Goal: Communication & Community: Share content

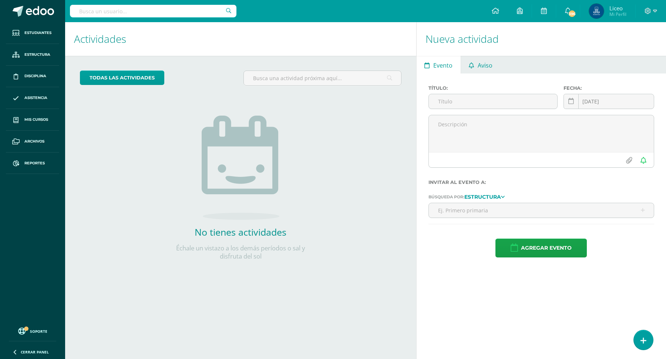
click at [473, 67] on link "Aviso" at bounding box center [481, 65] width 40 height 18
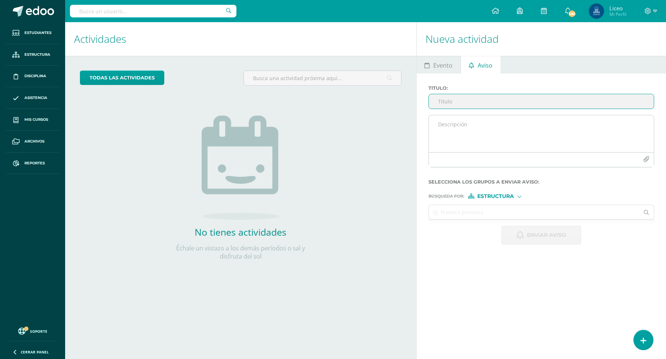
click at [645, 158] on icon "button" at bounding box center [646, 159] width 6 height 6
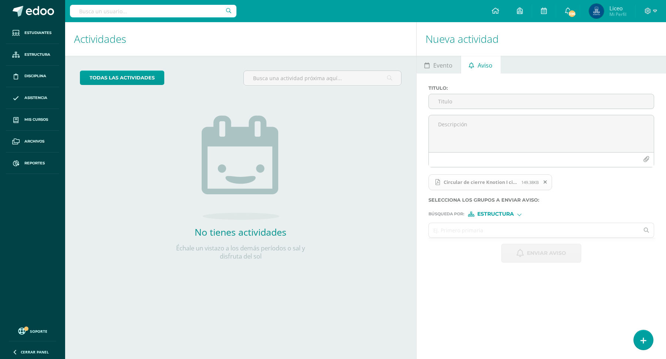
click at [462, 231] on input "text" at bounding box center [534, 230] width 210 height 14
type input "[PERSON_NAME]"
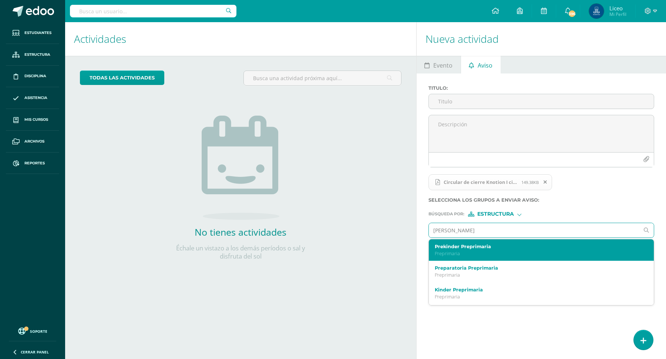
click at [466, 247] on label "Prekinder Preprimaria" at bounding box center [536, 247] width 204 height 6
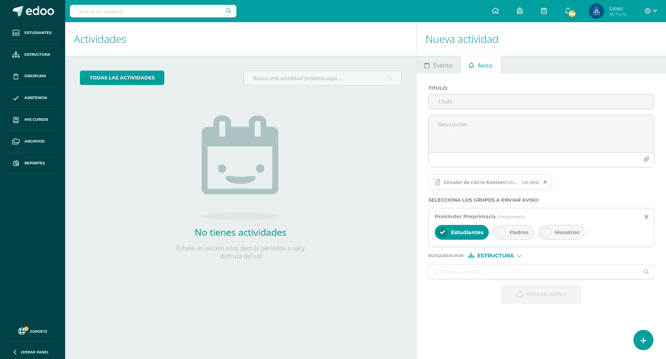
click at [511, 234] on span "Padres" at bounding box center [518, 232] width 19 height 7
click at [453, 271] on input "text" at bounding box center [534, 272] width 210 height 14
type input "l"
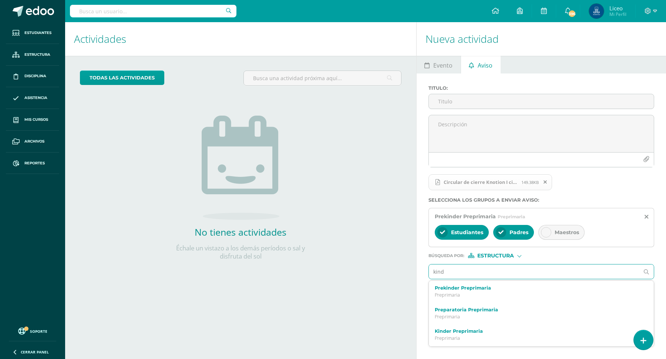
type input "kinde"
click at [463, 332] on label "Prekinder Preprimaria Prekinder A" at bounding box center [536, 332] width 204 height 6
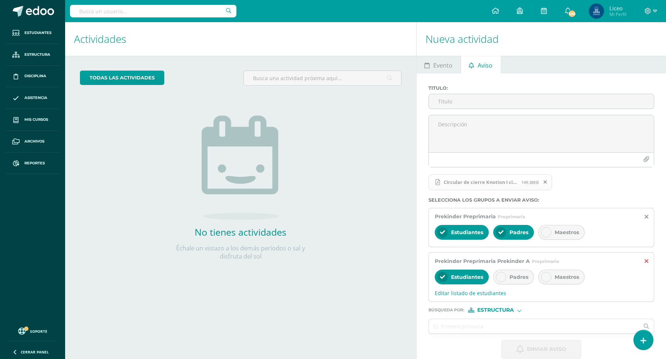
click at [647, 260] on icon at bounding box center [646, 261] width 4 height 6
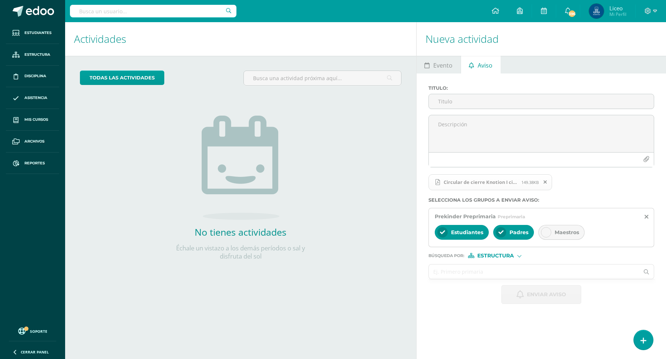
click at [507, 272] on input "text" at bounding box center [534, 272] width 210 height 14
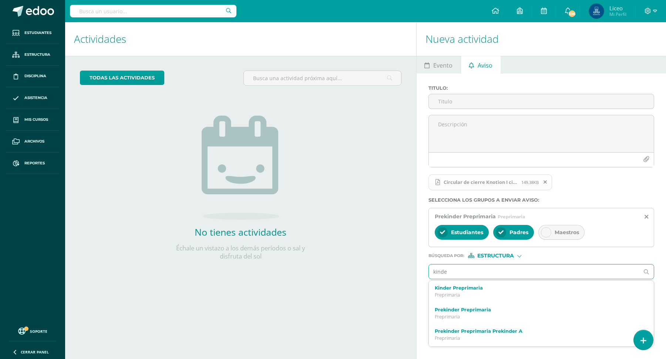
type input "kinder"
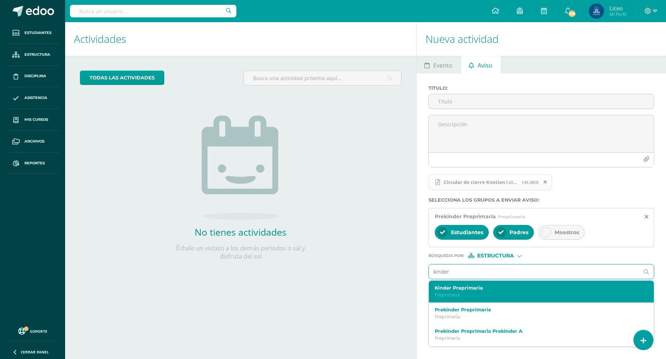
click at [493, 292] on p "Preprimaria" at bounding box center [536, 295] width 204 height 6
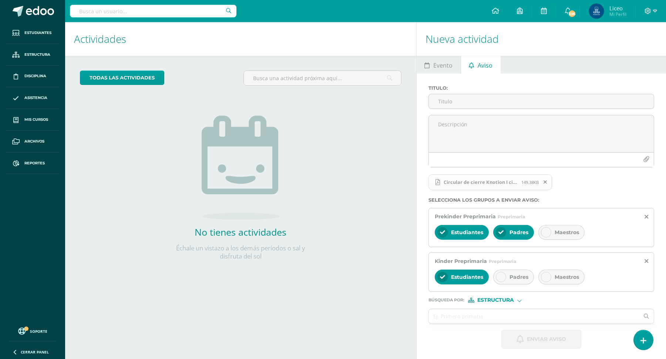
click at [509, 277] on span "Padres" at bounding box center [518, 277] width 19 height 7
click at [440, 315] on input "text" at bounding box center [534, 316] width 210 height 14
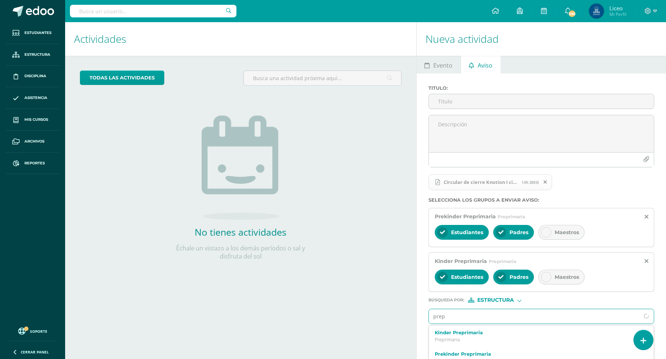
type input "prepa"
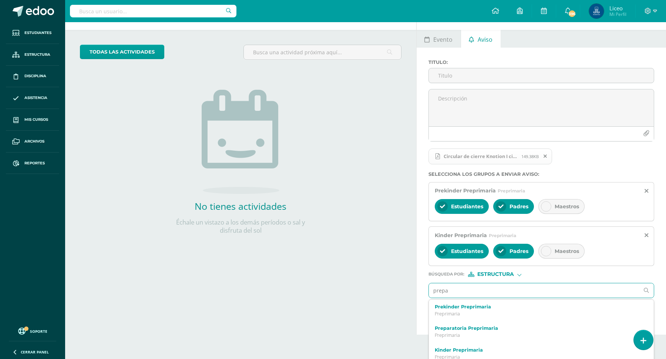
scroll to position [4, 0]
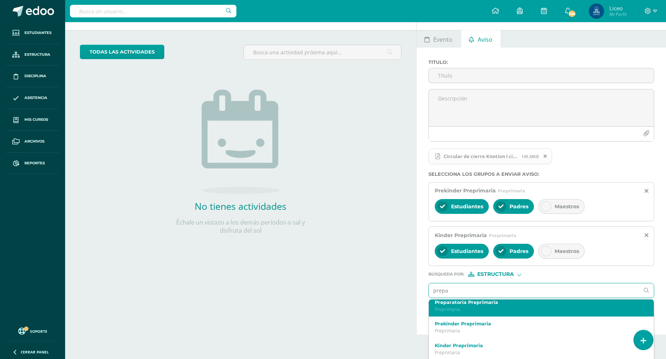
click at [484, 307] on p "Preprimaria" at bounding box center [536, 310] width 204 height 6
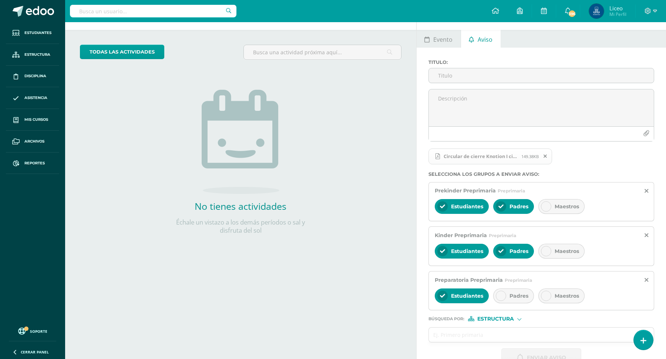
click at [507, 290] on div "Padres" at bounding box center [513, 296] width 41 height 15
click at [446, 338] on input "text" at bounding box center [534, 335] width 210 height 14
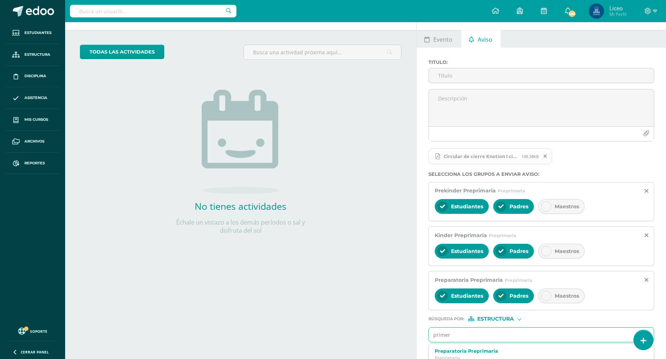
type input "primero"
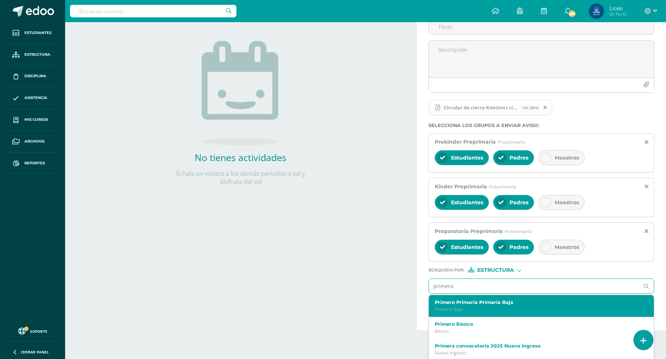
click at [511, 307] on p "Primaria Baja" at bounding box center [536, 310] width 204 height 6
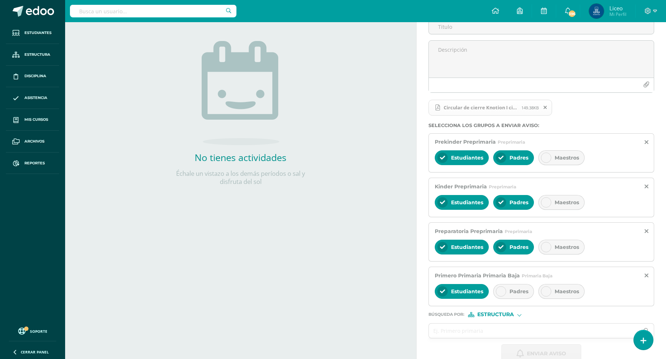
click at [520, 288] on span "Padres" at bounding box center [518, 291] width 19 height 7
click at [454, 328] on input "text" at bounding box center [534, 331] width 210 height 14
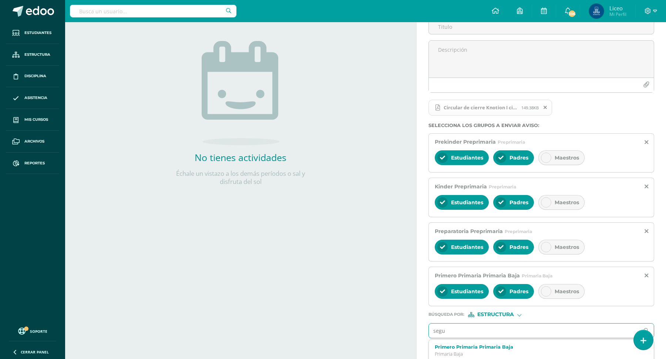
type input "segun"
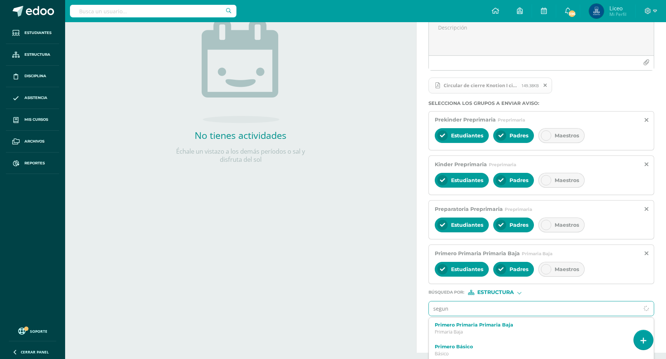
scroll to position [98, 0]
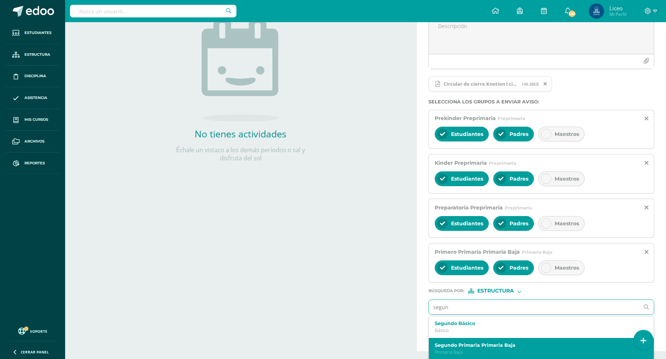
click at [481, 354] on div "Segundo Primaria Primaria Baja Primaria Baja" at bounding box center [541, 349] width 225 height 22
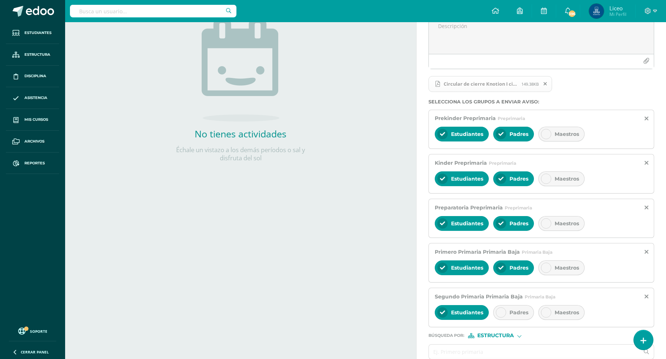
click at [514, 315] on div "Padres" at bounding box center [513, 312] width 41 height 15
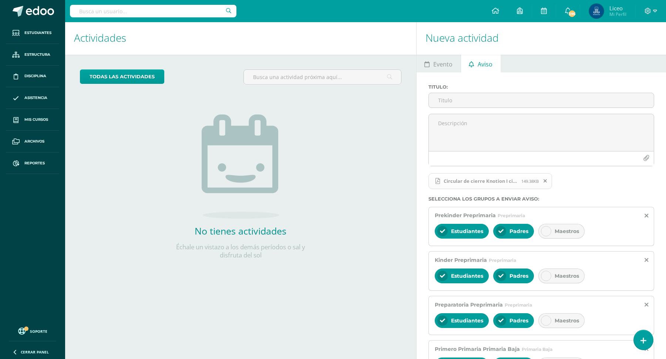
scroll to position [0, 0]
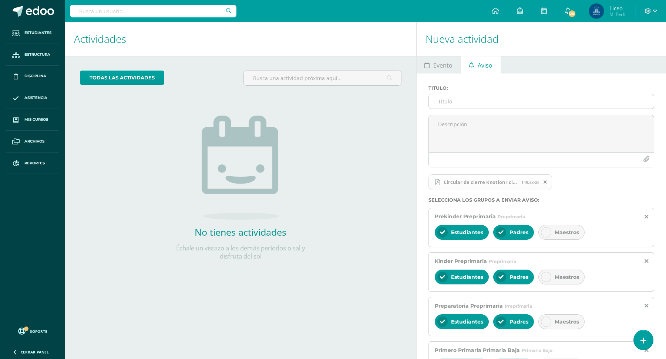
click at [462, 102] on input "Titulo :" at bounding box center [541, 101] width 225 height 14
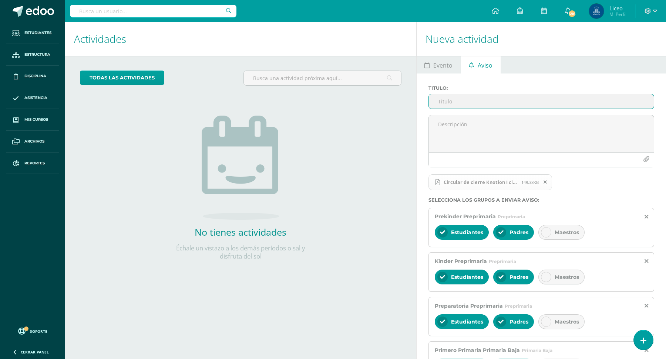
type input "c"
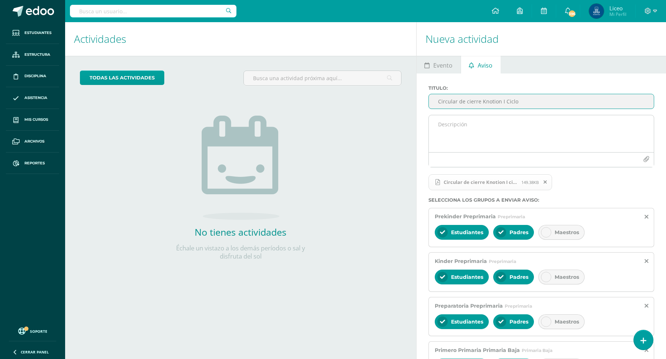
type input "Circular de cierre Knotion I Ciclo"
click at [456, 125] on textarea at bounding box center [541, 133] width 225 height 37
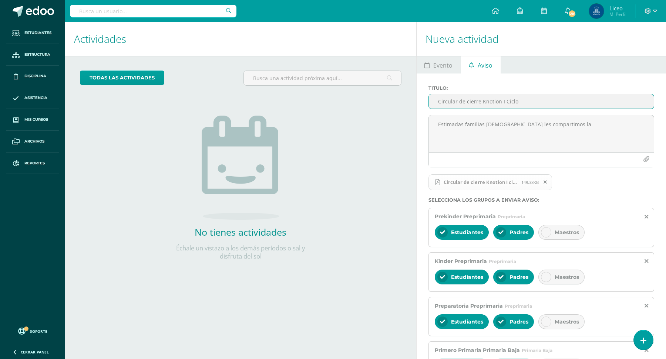
click at [485, 102] on input "Circular de cierre Knotion I Ciclo" at bounding box center [541, 101] width 225 height 14
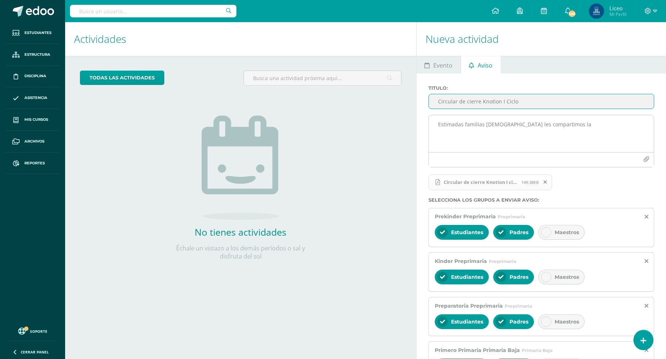
click at [589, 128] on textarea "Estimadas familias [DEMOGRAPHIC_DATA] les compartimos la" at bounding box center [541, 133] width 225 height 37
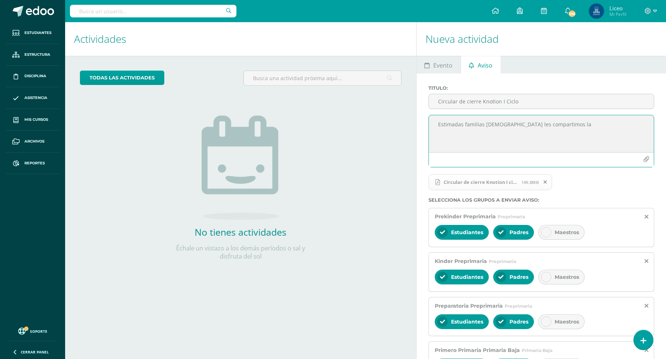
paste textarea "Circular de cierre Knotion I Ciclo"
click at [555, 123] on textarea "Estimadas familias [DEMOGRAPHIC_DATA] les compartimos la Circular de cierre Kno…" at bounding box center [541, 133] width 225 height 37
click at [631, 126] on textarea "Estimadas familias maristas les compartimos la circular de cierre Knotion I Cic…" at bounding box center [541, 133] width 225 height 37
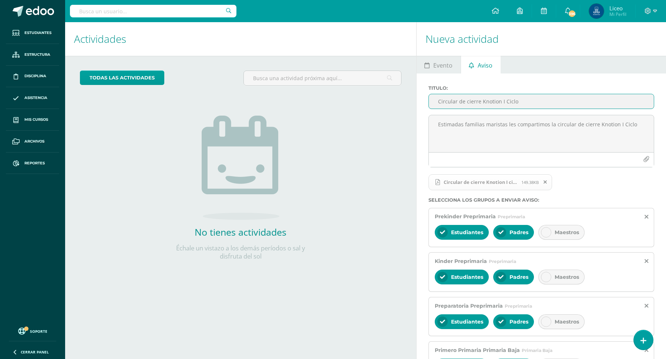
drag, startPoint x: 522, startPoint y: 101, endPoint x: 424, endPoint y: 101, distance: 98.4
click at [424, 101] on div "Titulo : Circular de cierre Knotion I Ciclo Estimadas familias maristas les com…" at bounding box center [540, 284] width 249 height 421
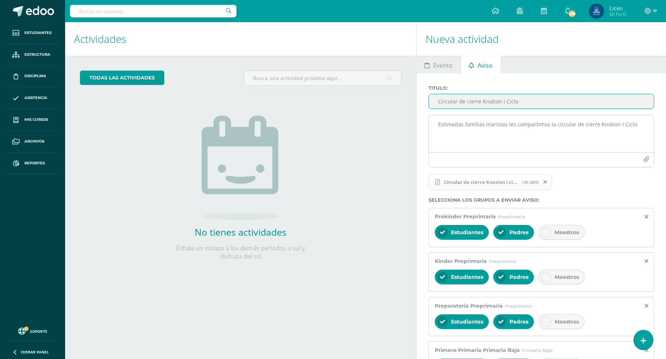
click at [505, 146] on textarea "Estimadas familias maristas les compartimos la circular de cierre Knotion I Cic…" at bounding box center [541, 133] width 225 height 37
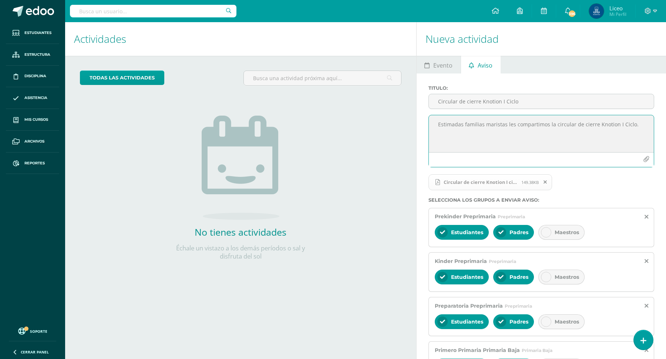
drag, startPoint x: 636, startPoint y: 122, endPoint x: 425, endPoint y: 124, distance: 211.1
click at [425, 124] on div "Estimadas familias maristas les compartimos la circular de cierre Knotion I Cic…" at bounding box center [540, 144] width 231 height 58
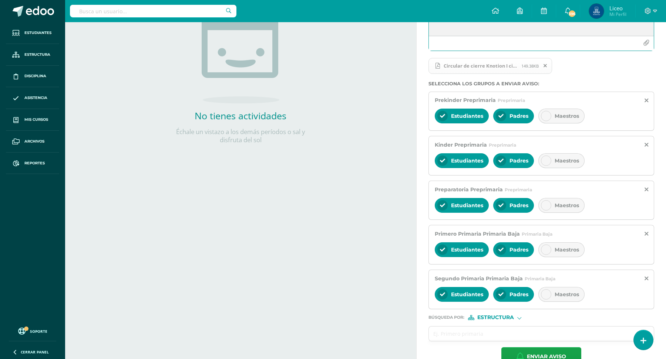
scroll to position [130, 0]
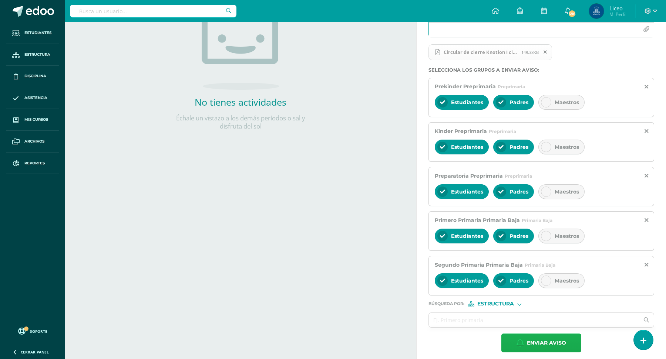
type textarea "Estimadas familias maristas les compartimos la circular de cierre Knotion I Cic…"
click at [540, 342] on span "Enviar aviso" at bounding box center [546, 343] width 39 height 18
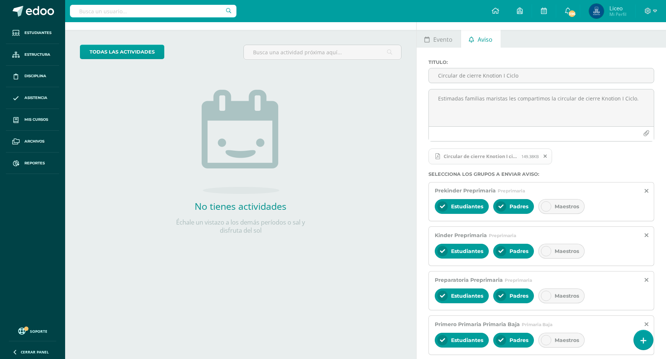
scroll to position [0, 0]
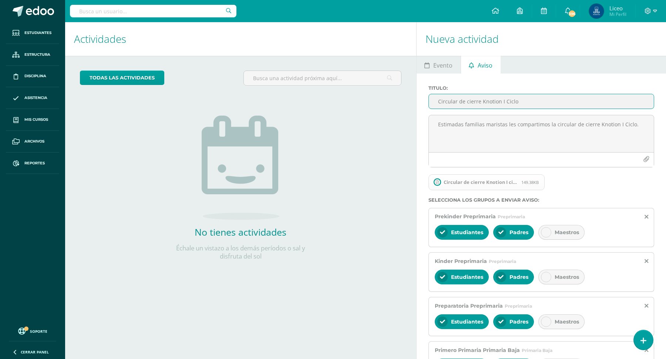
drag, startPoint x: 527, startPoint y: 102, endPoint x: 433, endPoint y: 103, distance: 94.7
click at [433, 103] on input "Circular de cierre Knotion I Ciclo" at bounding box center [541, 101] width 225 height 14
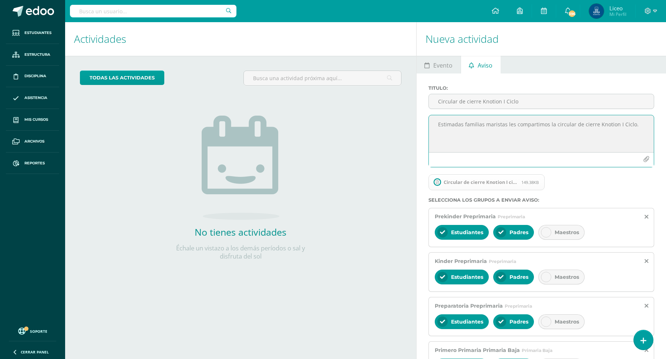
click at [484, 127] on textarea "Estimadas familias maristas les compartimos la circular de cierre Knotion I Cic…" at bounding box center [541, 133] width 225 height 37
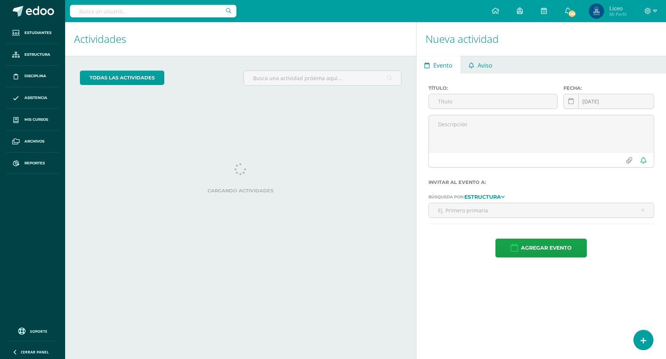
click at [483, 67] on span "Aviso" at bounding box center [484, 66] width 15 height 18
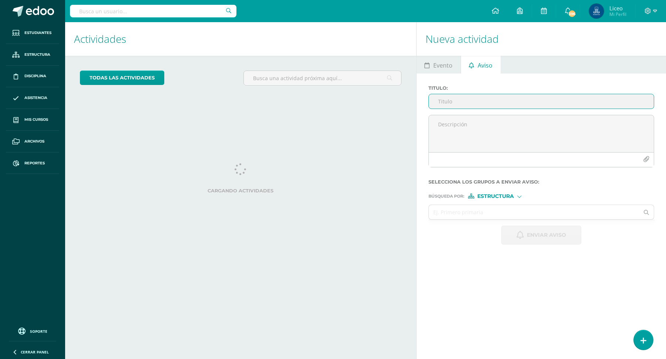
click at [467, 101] on input "Titulo :" at bounding box center [541, 101] width 225 height 14
paste input "Circular de cierre Knotion I Ciclo"
type input "Circular de cierre Knotion I Ciclo"
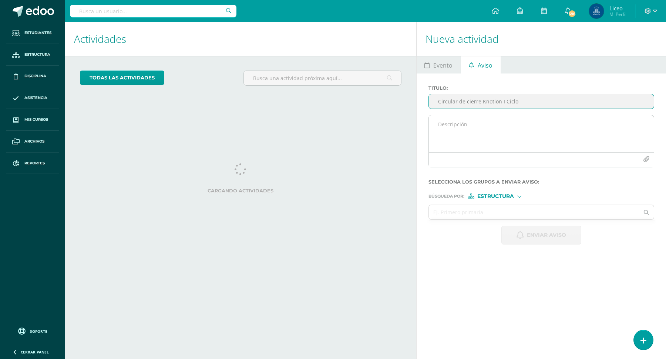
click at [471, 126] on textarea at bounding box center [541, 133] width 225 height 37
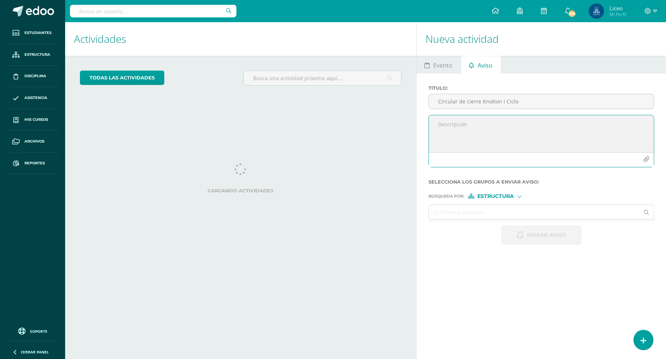
paste textarea "Estimadas familias maristas les compartimos la circular de cierre Knotion I Cic…"
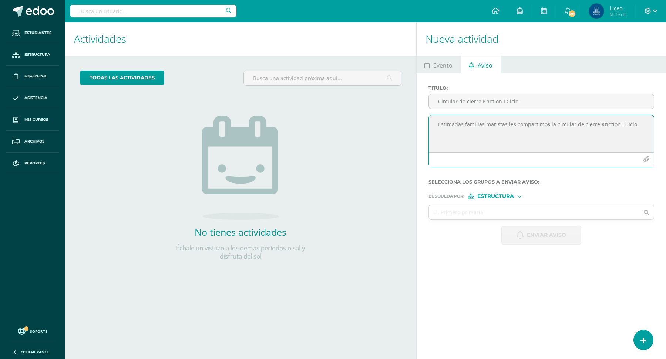
click at [532, 121] on textarea "Estimadas familias maristas les compartimos la circular de cierre Knotion I Cic…" at bounding box center [541, 133] width 225 height 37
type textarea "Estimadas familias maristas les compartimos la circular de cierre Knotion II Ci…"
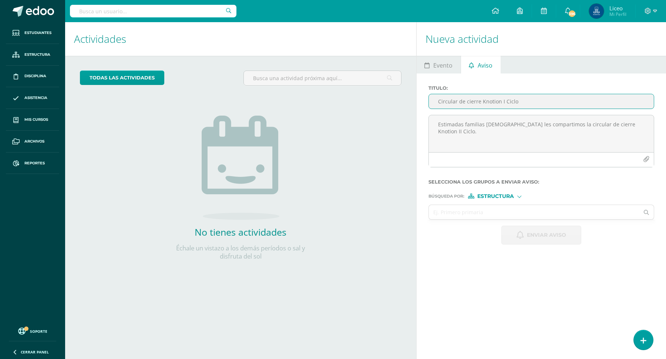
click at [501, 101] on input "Circular de cierre Knotion I Ciclo" at bounding box center [541, 101] width 225 height 14
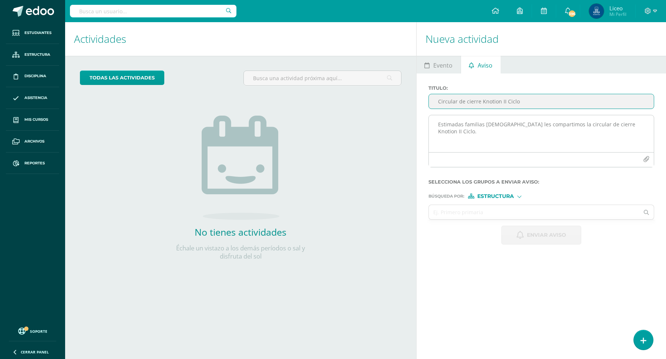
type input "Circular de cierre Knotion II Ciclo"
click at [532, 161] on icon "button" at bounding box center [646, 159] width 6 height 6
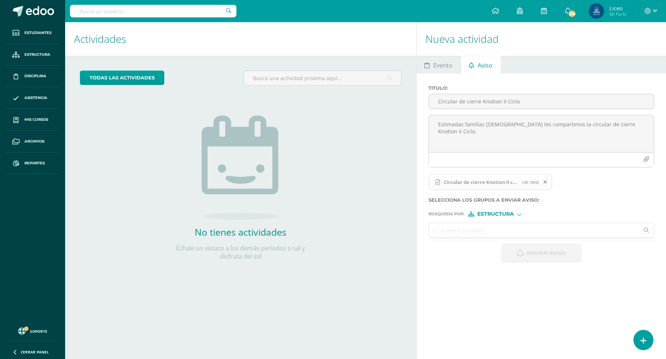
click at [476, 228] on input "text" at bounding box center [534, 230] width 210 height 14
type input "tercero"
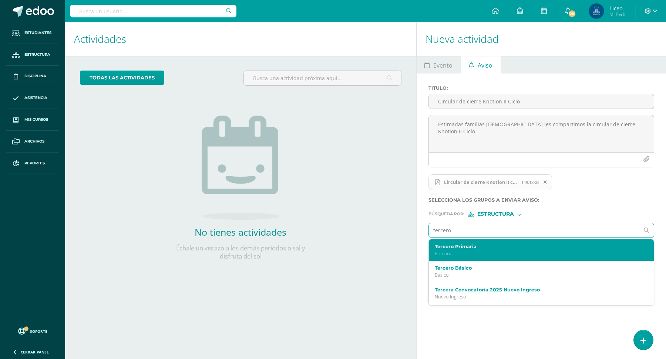
click at [458, 249] on div "Tercero Primaria Primaria" at bounding box center [536, 250] width 204 height 13
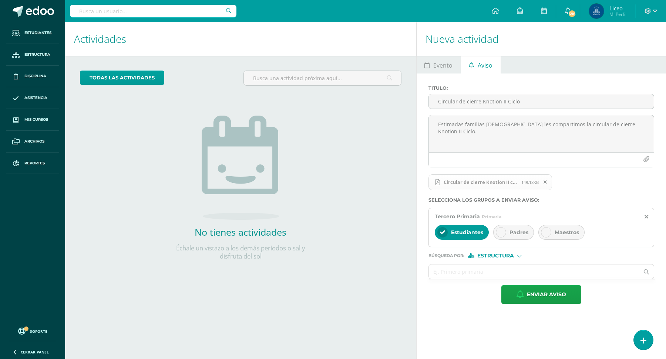
click at [514, 230] on span "Padres" at bounding box center [518, 232] width 19 height 7
click at [461, 234] on span "Estudiantes" at bounding box center [467, 232] width 32 height 7
click at [448, 273] on input "text" at bounding box center [534, 272] width 210 height 14
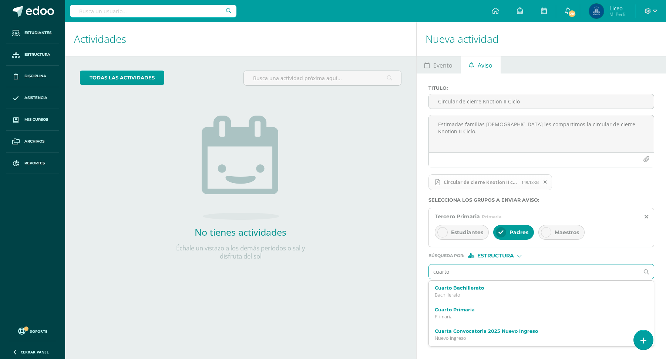
type input "cuarto p"
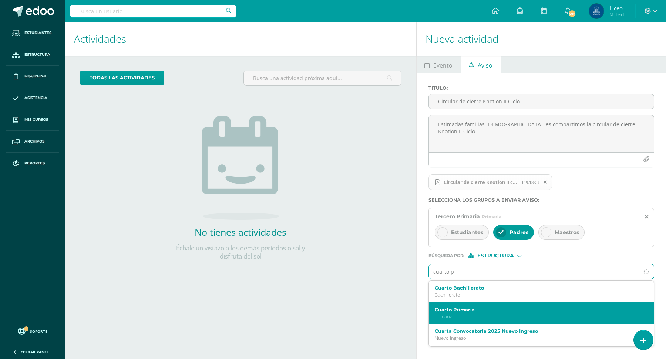
click at [474, 287] on p "Primaria" at bounding box center [536, 317] width 204 height 6
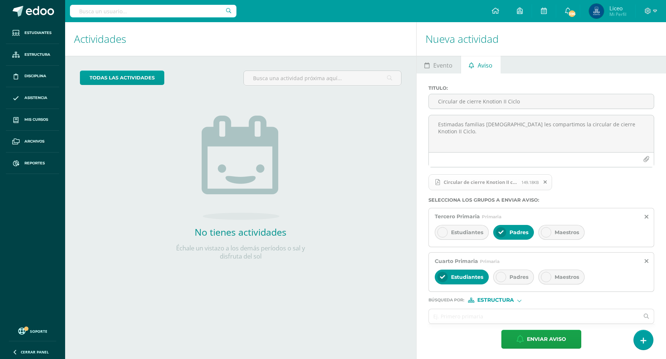
click at [517, 275] on span "Padres" at bounding box center [518, 277] width 19 height 7
click at [453, 277] on span "Estudiantes" at bounding box center [467, 277] width 32 height 7
click at [447, 287] on input "text" at bounding box center [534, 316] width 210 height 14
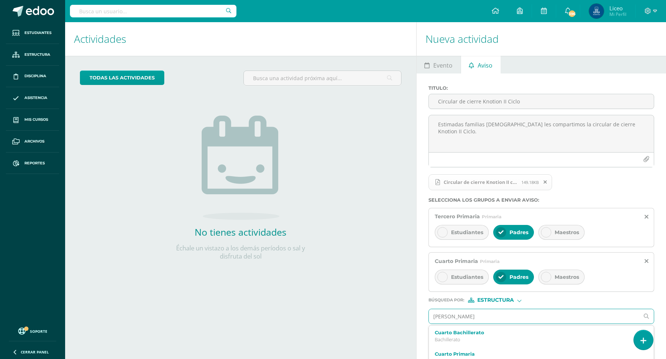
type input "quinto"
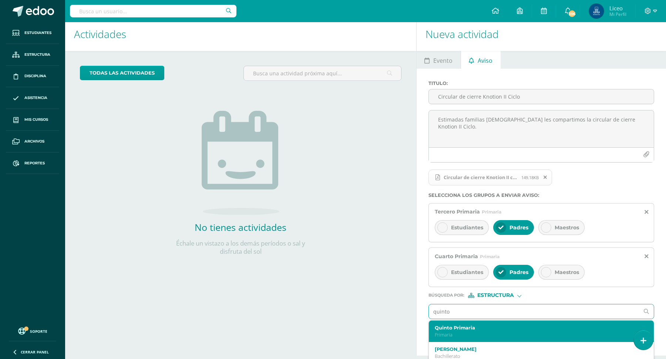
click at [468, 287] on label "Quinto Primaria" at bounding box center [536, 328] width 204 height 6
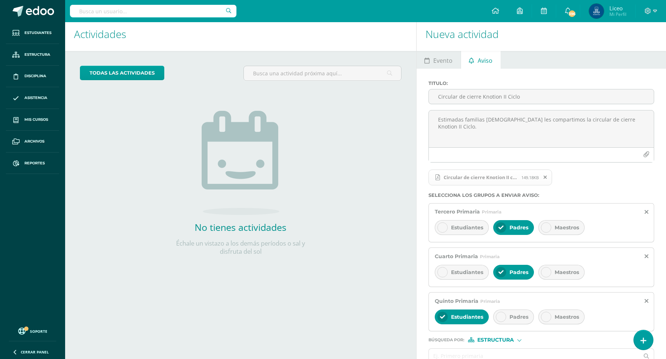
click at [504, 287] on div "Padres" at bounding box center [513, 317] width 41 height 15
click at [462, 287] on span "Estudiantes" at bounding box center [467, 317] width 32 height 7
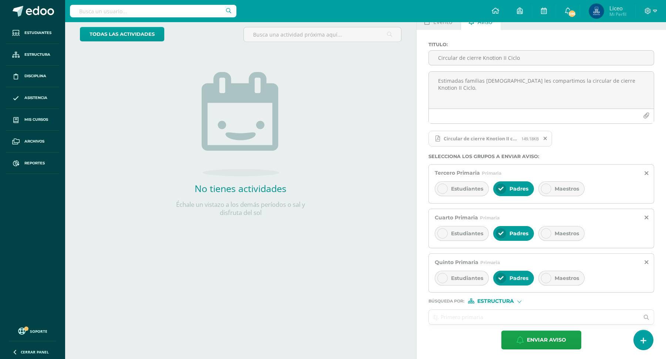
click at [448, 287] on input "text" at bounding box center [534, 317] width 210 height 14
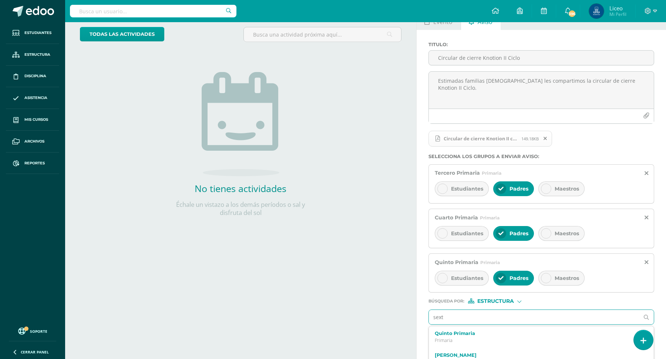
type input "sexto"
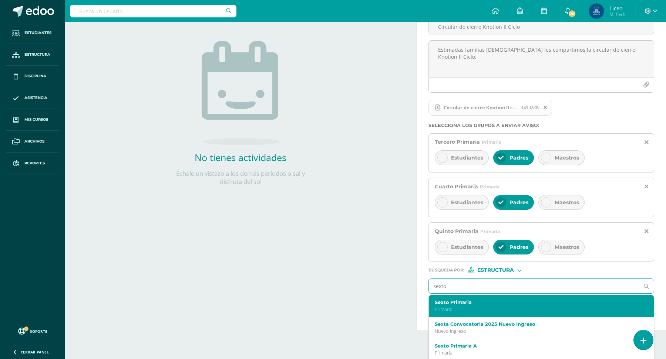
click at [464, 287] on div "Sexto Primaria Primaria" at bounding box center [541, 306] width 225 height 22
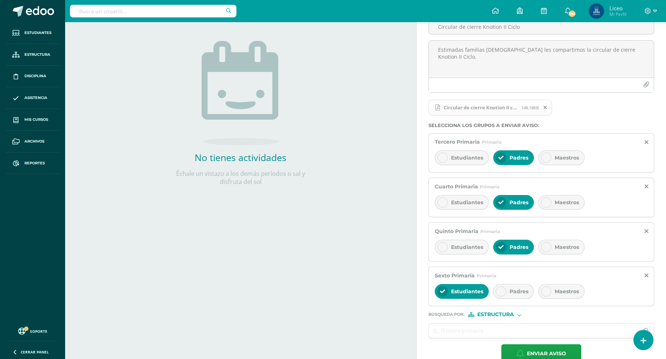
click at [512, 284] on div "Padres" at bounding box center [513, 291] width 41 height 15
click at [459, 287] on span "Estudiantes" at bounding box center [467, 291] width 32 height 7
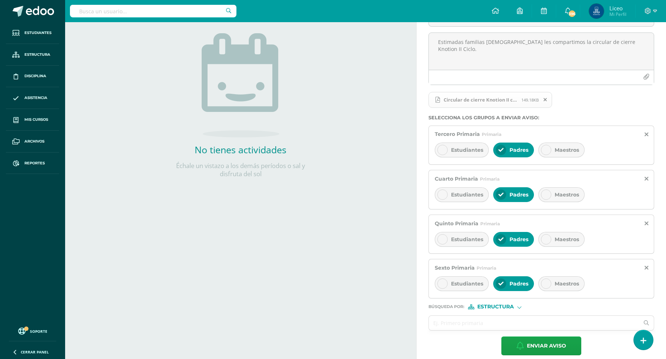
scroll to position [88, 0]
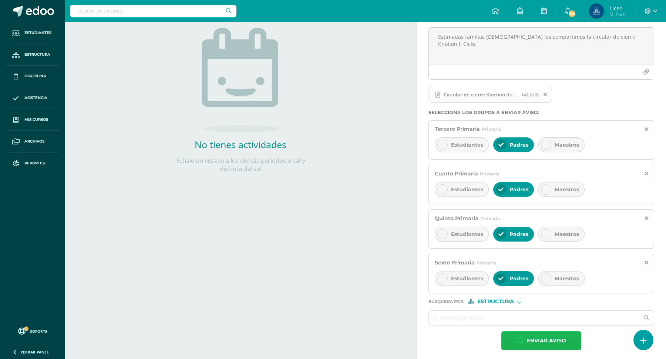
click at [519, 287] on icon "button" at bounding box center [519, 341] width 7 height 8
